Goal: Task Accomplishment & Management: Manage account settings

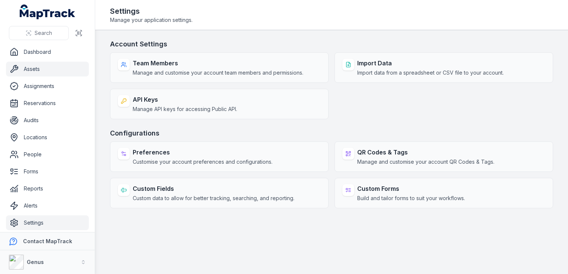
click at [28, 67] on link "Assets" at bounding box center [47, 69] width 83 height 15
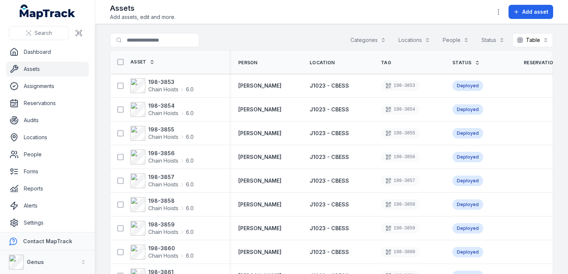
click at [360, 41] on button "Categories" at bounding box center [368, 40] width 45 height 14
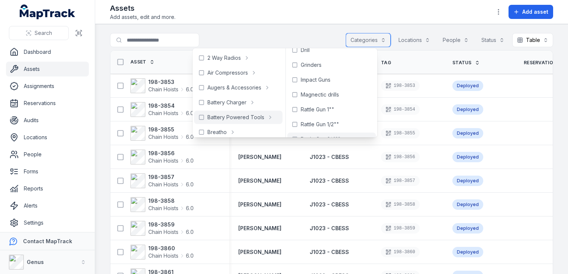
scroll to position [74, 0]
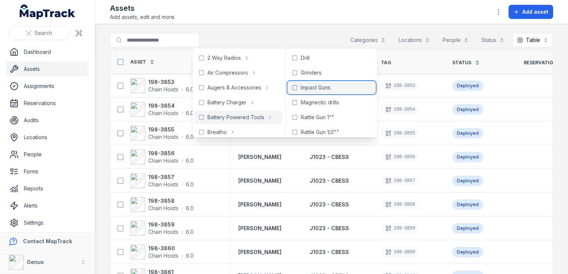
click at [315, 87] on span "Impact Guns" at bounding box center [316, 87] width 30 height 7
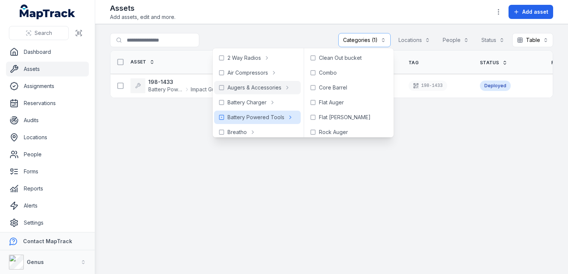
click at [184, 199] on main "**********" at bounding box center [331, 149] width 473 height 250
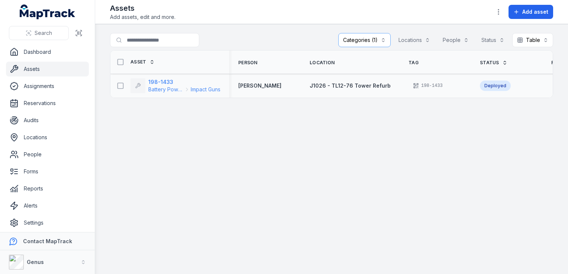
click at [157, 80] on strong "198-1433" at bounding box center [184, 81] width 72 height 7
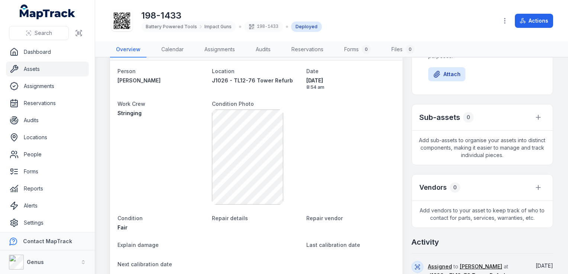
scroll to position [112, 0]
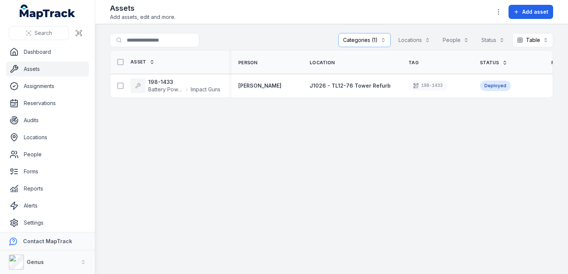
click at [370, 40] on button "Categories (1)" at bounding box center [364, 40] width 52 height 14
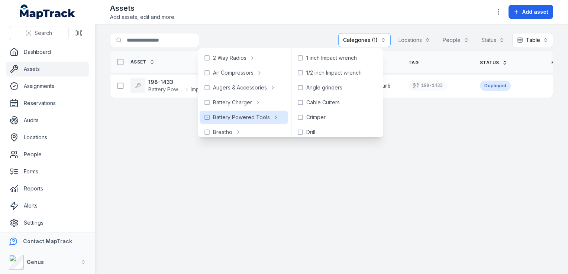
click at [390, 184] on main "**********" at bounding box center [331, 149] width 473 height 250
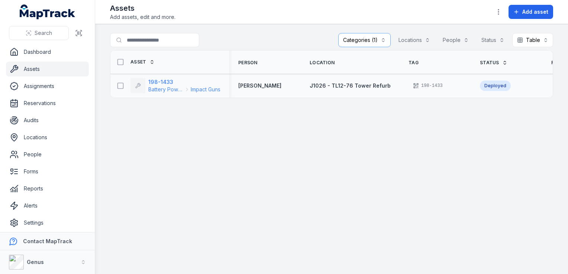
click at [165, 87] on span "Battery Powered Tools" at bounding box center [165, 89] width 35 height 7
click at [36, 67] on link "Assets" at bounding box center [47, 69] width 83 height 15
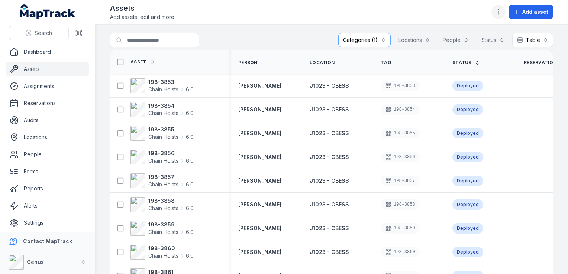
click at [497, 9] on icon "button" at bounding box center [498, 11] width 7 height 7
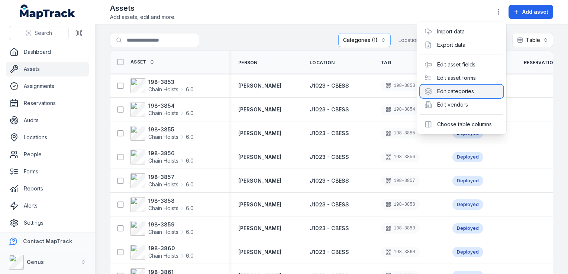
click at [459, 91] on div "Edit categories" at bounding box center [461, 91] width 83 height 13
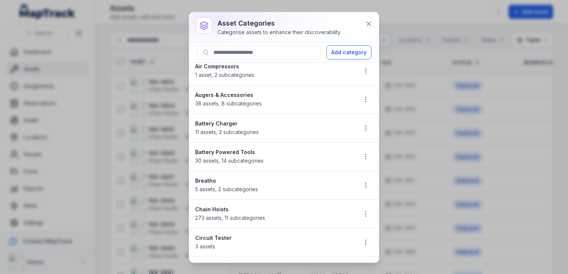
scroll to position [37, 0]
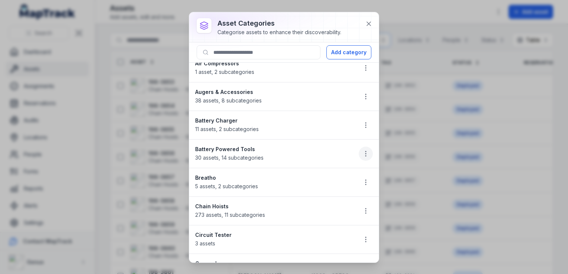
click at [362, 151] on icon "button" at bounding box center [365, 153] width 7 height 7
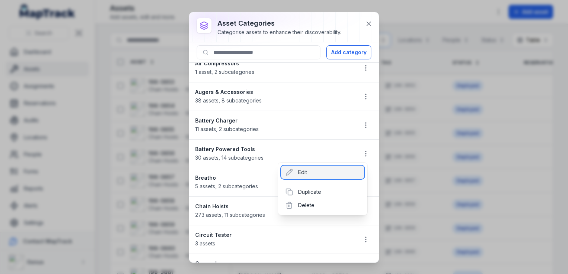
click at [310, 173] on div "Edit" at bounding box center [322, 172] width 83 height 13
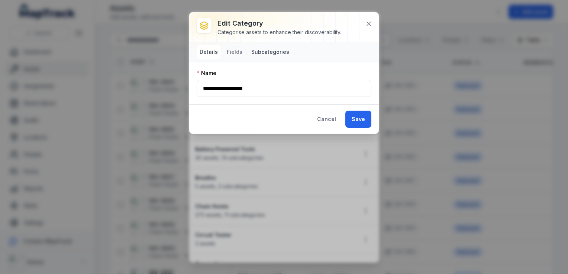
click at [270, 51] on button "Subcategories" at bounding box center [270, 51] width 44 height 13
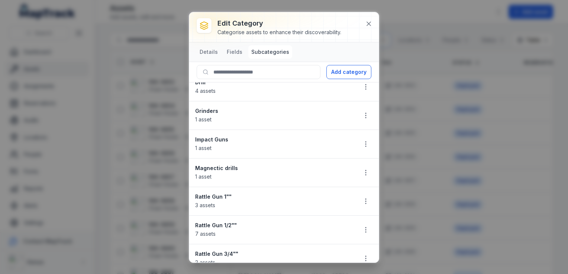
scroll to position [143, 0]
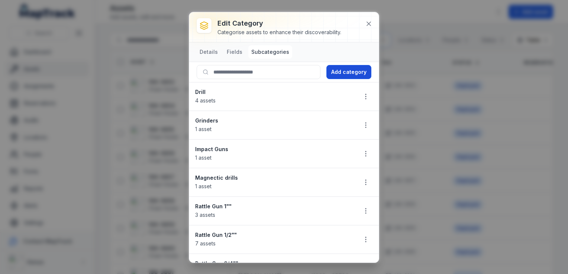
click at [344, 72] on button "Add category" at bounding box center [348, 72] width 45 height 14
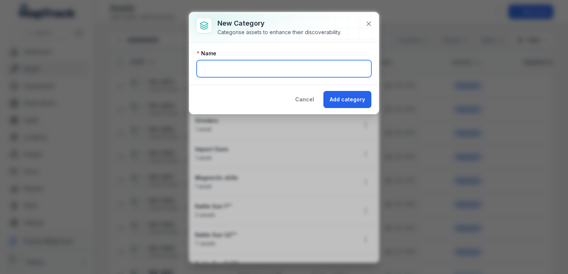
click at [284, 69] on input "text" at bounding box center [284, 68] width 175 height 17
type input "******"
click at [323, 91] on button "Add category" at bounding box center [347, 99] width 48 height 17
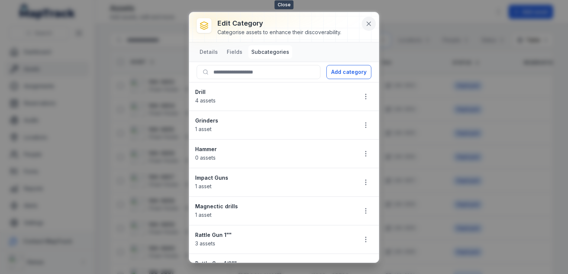
click at [369, 21] on icon at bounding box center [368, 23] width 7 height 7
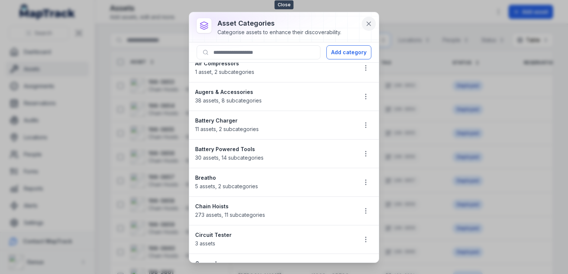
click at [371, 23] on icon at bounding box center [368, 23] width 7 height 7
